Goal: Information Seeking & Learning: Learn about a topic

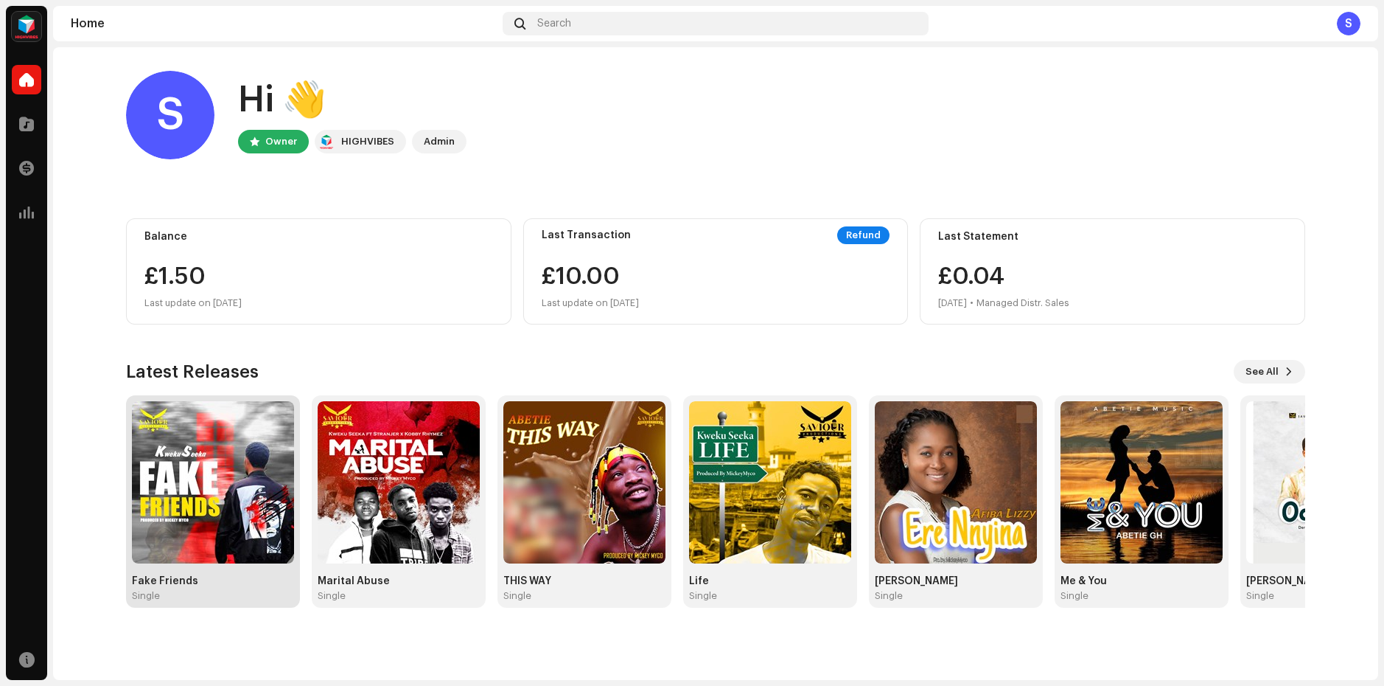
click at [249, 471] on img at bounding box center [213, 482] width 162 height 162
click at [389, 473] on img at bounding box center [399, 482] width 162 height 162
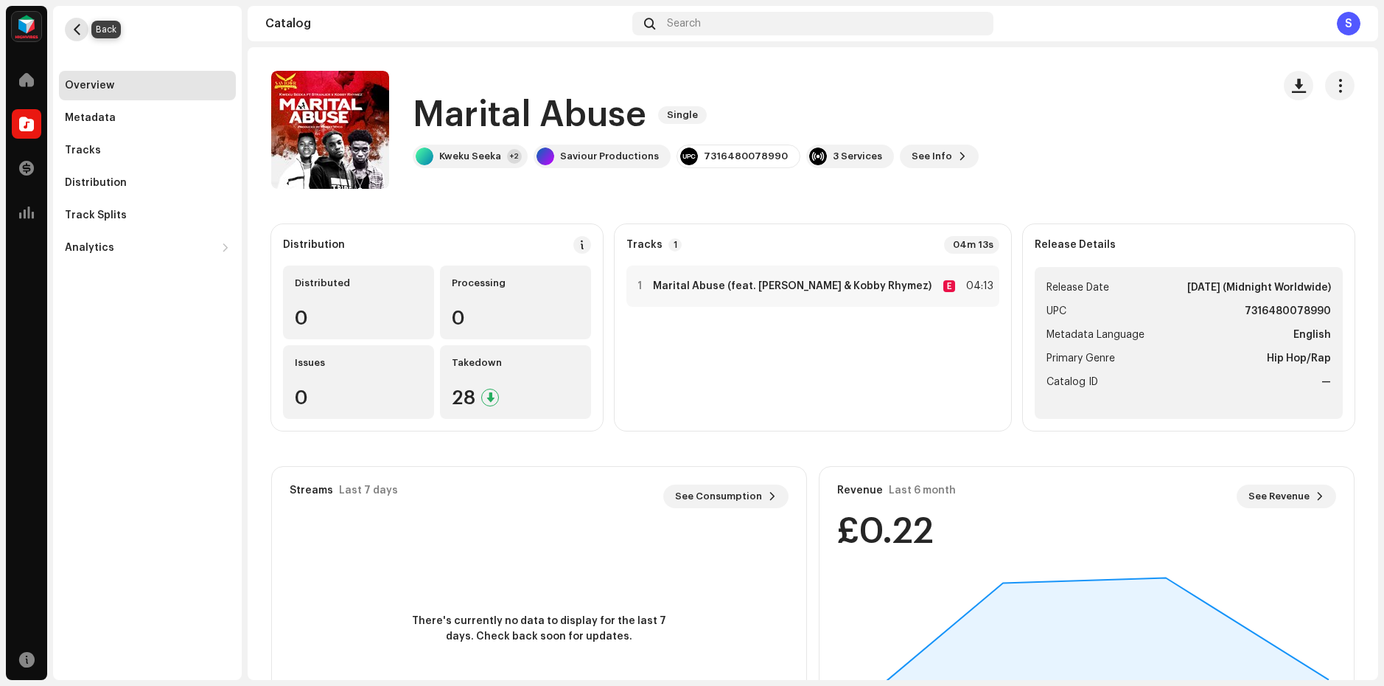
click at [70, 23] on button "button" at bounding box center [77, 30] width 24 height 24
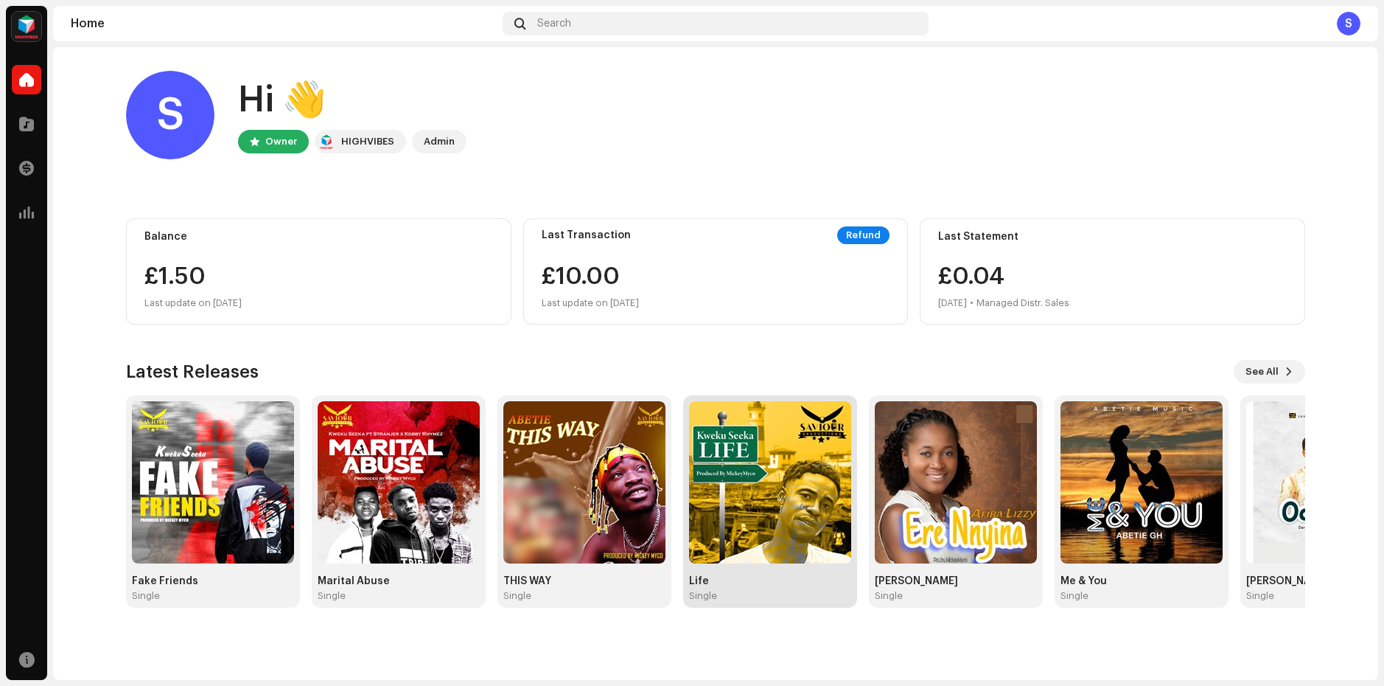
click at [770, 512] on img at bounding box center [770, 482] width 162 height 162
click at [786, 525] on img at bounding box center [770, 482] width 162 height 162
